Goal: Register for event/course

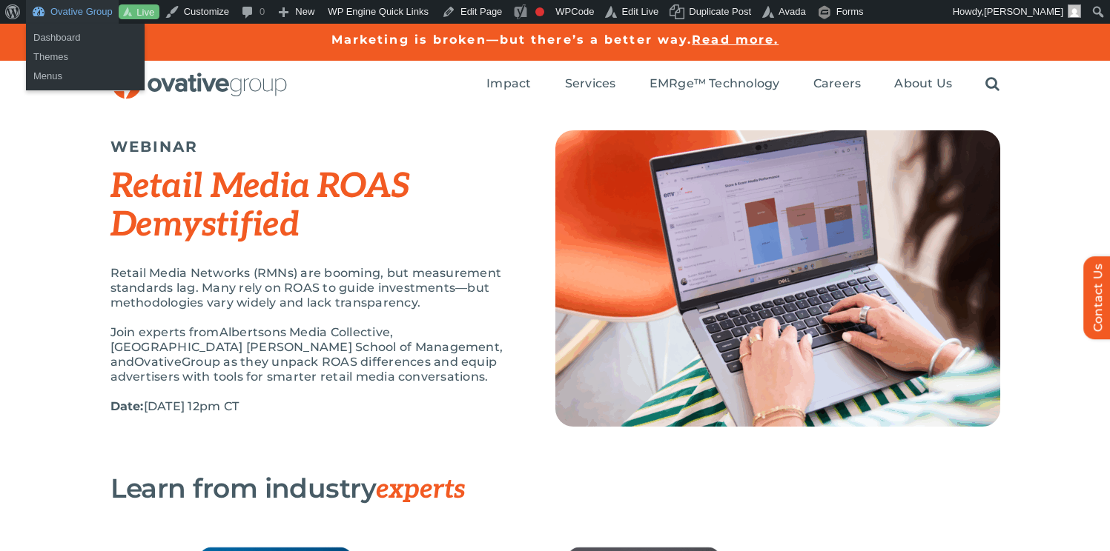
click at [73, 7] on link "Ovative Group" at bounding box center [72, 12] width 93 height 24
